Goal: Transaction & Acquisition: Purchase product/service

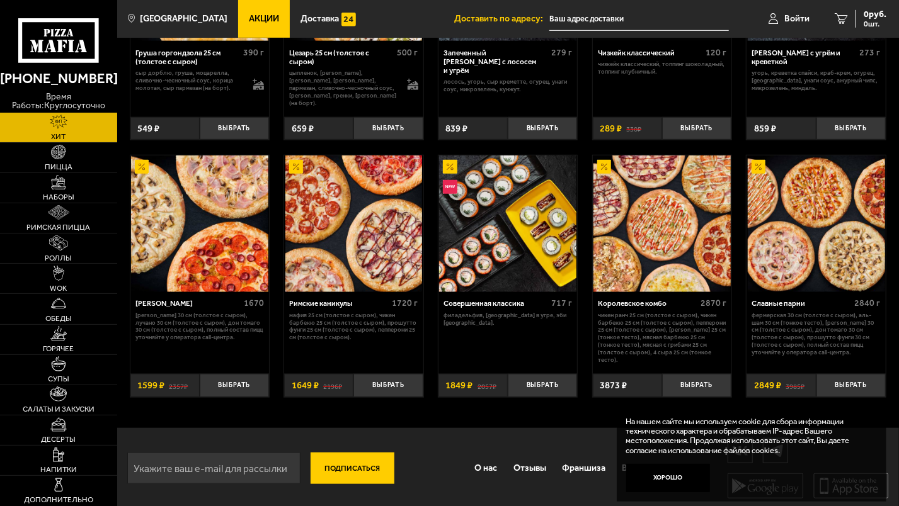
scroll to position [456, 0]
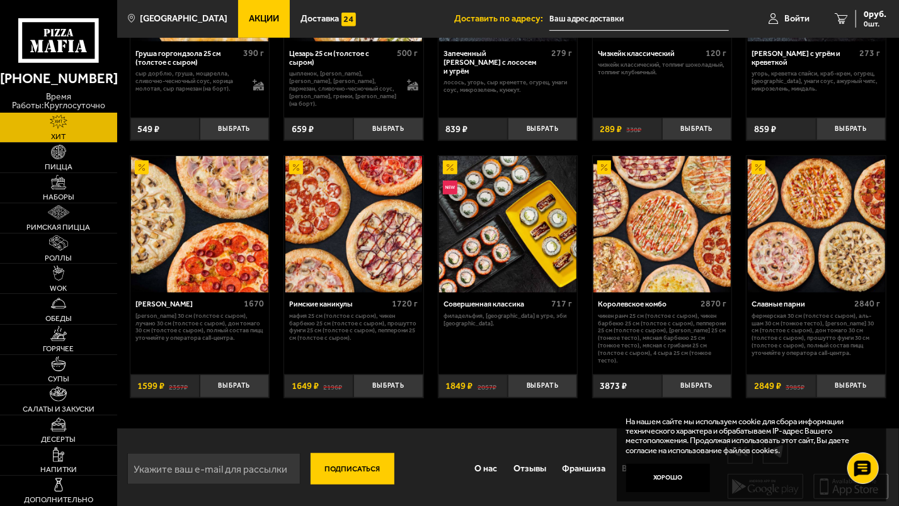
click at [367, 234] on img at bounding box center [353, 224] width 137 height 137
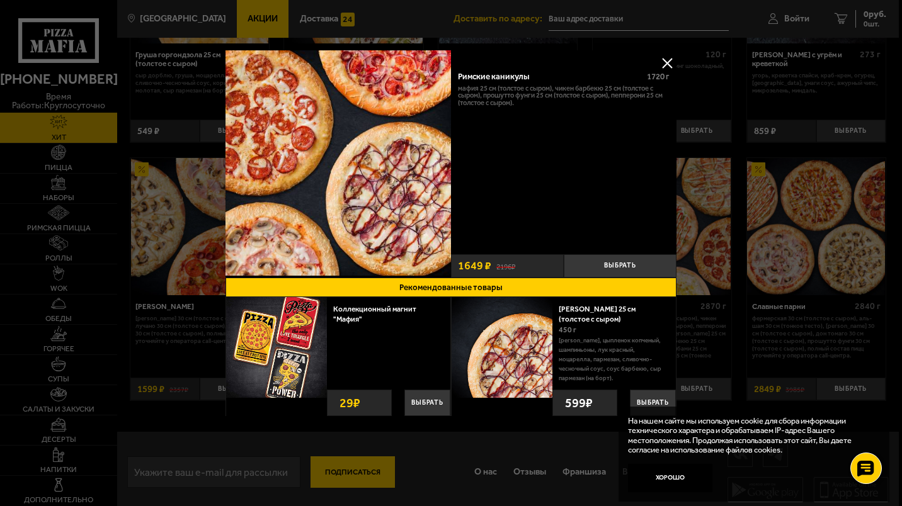
click at [199, 408] on div at bounding box center [451, 253] width 902 height 506
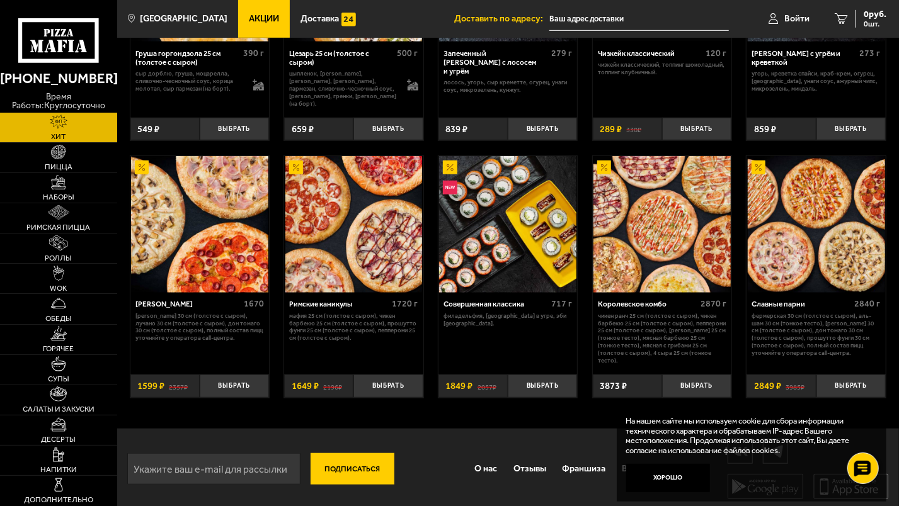
click at [304, 246] on img at bounding box center [353, 224] width 137 height 137
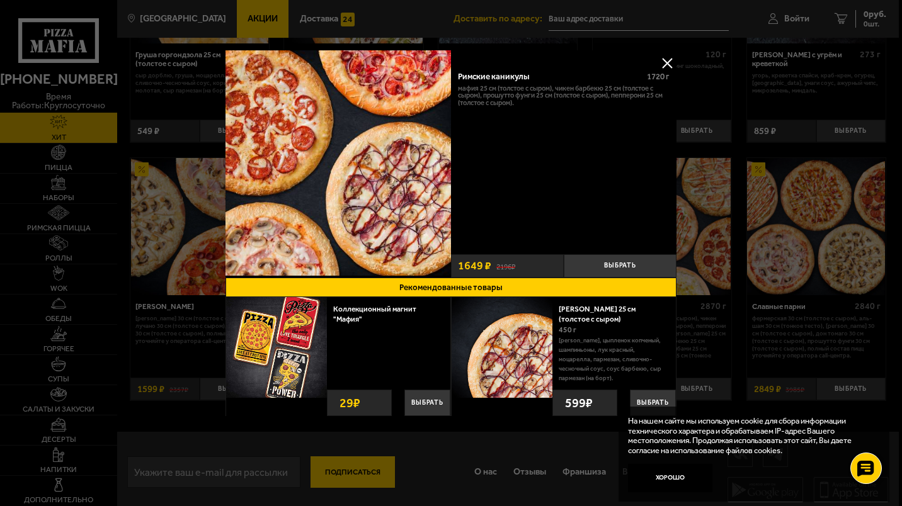
click at [181, 320] on div at bounding box center [451, 253] width 902 height 506
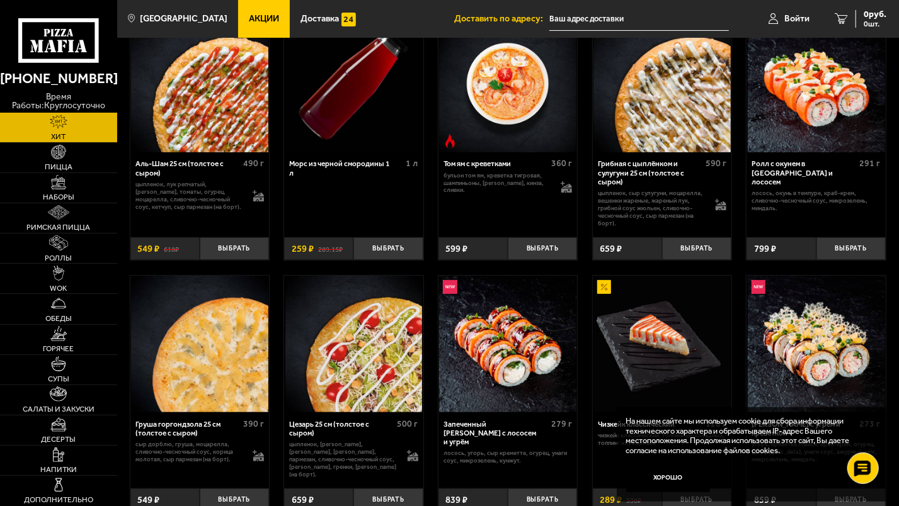
scroll to position [77, 0]
